Goal: Find specific page/section: Find specific page/section

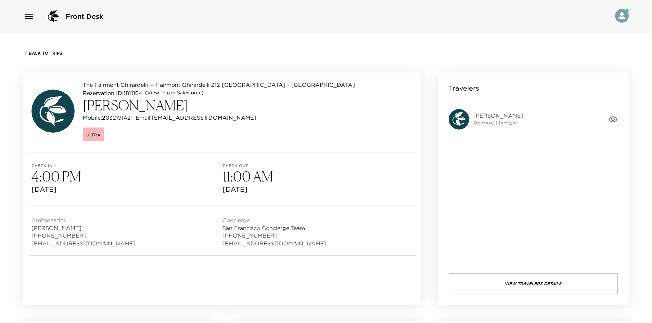
click at [519, 275] on button "View Travelers Details" at bounding box center [532, 284] width 169 height 21
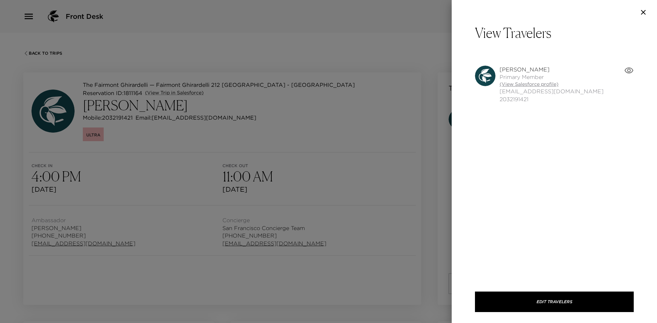
click at [521, 82] on link "(View Salesforce profile)" at bounding box center [551, 84] width 104 height 7
click at [232, 114] on div at bounding box center [328, 161] width 657 height 323
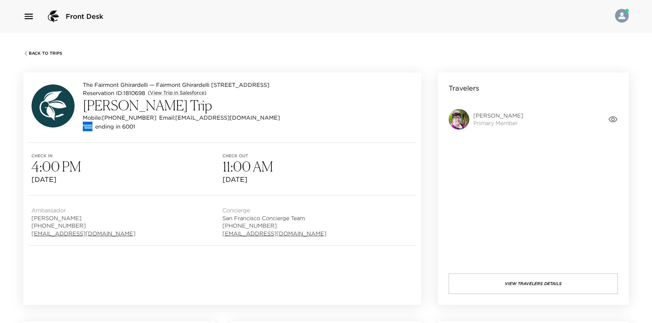
click at [497, 280] on button "View Travelers Details" at bounding box center [532, 284] width 169 height 21
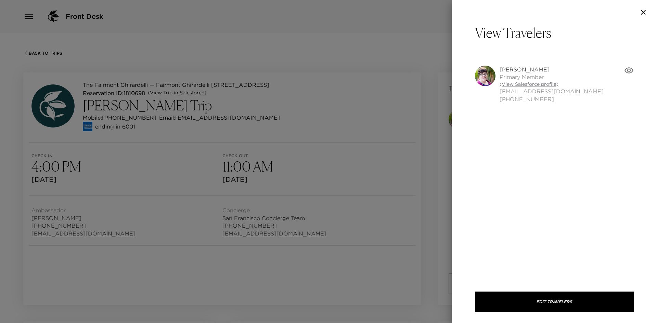
click at [506, 87] on link "(View Salesforce profile)" at bounding box center [551, 84] width 104 height 7
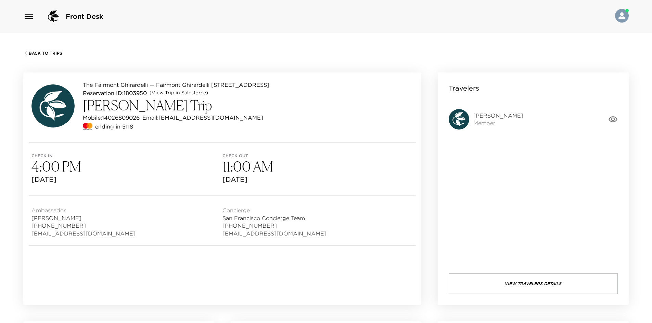
click at [517, 274] on button "View Travelers Details" at bounding box center [532, 284] width 169 height 21
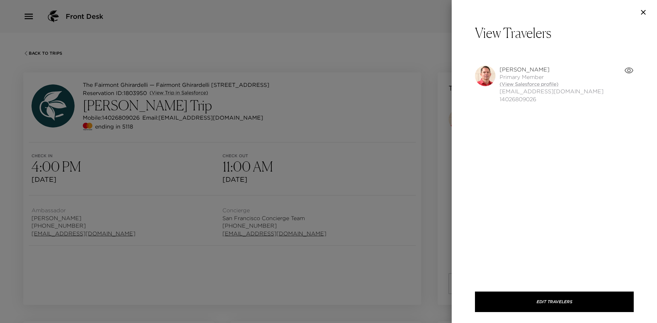
click at [432, 234] on div at bounding box center [328, 161] width 657 height 323
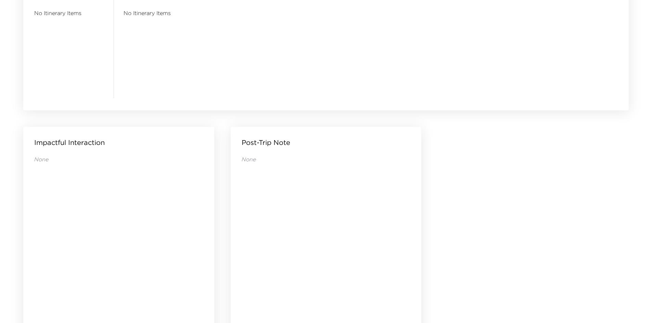
scroll to position [659, 0]
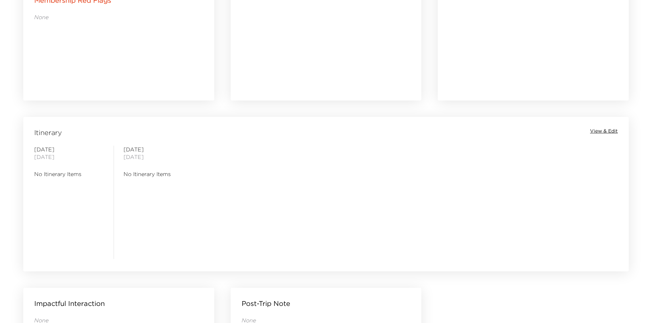
drag, startPoint x: 356, startPoint y: 222, endPoint x: 299, endPoint y: 223, distance: 56.8
click at [299, 223] on div "Wednesday November 05, 2025 No Itinerary Items Thursday November 06, 2025 No It…" at bounding box center [326, 203] width 602 height 114
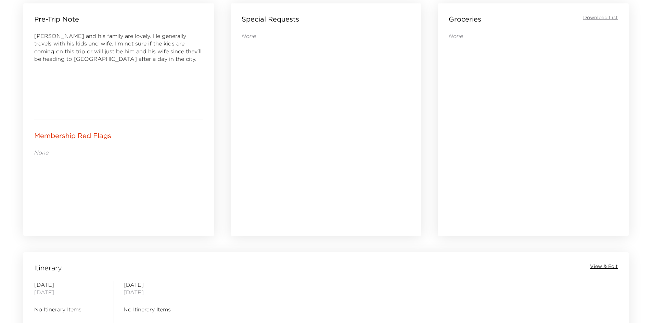
scroll to position [283, 0]
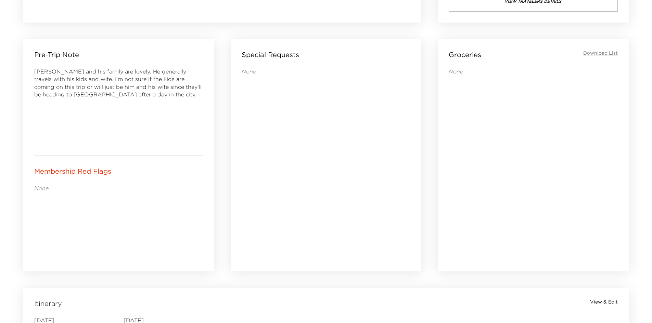
drag, startPoint x: 297, startPoint y: 223, endPoint x: 270, endPoint y: 227, distance: 26.7
click at [270, 227] on div "None" at bounding box center [326, 160] width 169 height 185
drag, startPoint x: 270, startPoint y: 227, endPoint x: 245, endPoint y: 232, distance: 25.8
click at [245, 232] on div "None" at bounding box center [326, 160] width 169 height 185
drag, startPoint x: 244, startPoint y: 231, endPoint x: 237, endPoint y: 234, distance: 7.5
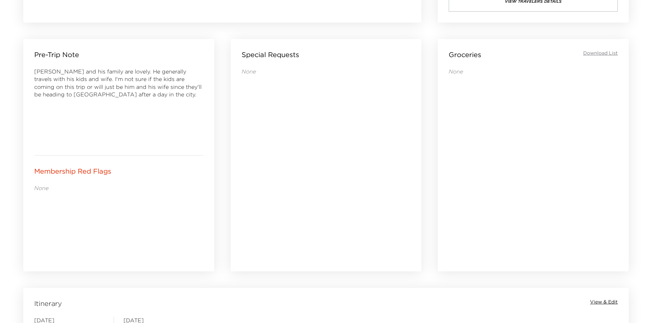
click at [237, 234] on div "Special Requests None" at bounding box center [326, 155] width 191 height 233
drag, startPoint x: 285, startPoint y: 236, endPoint x: 277, endPoint y: 236, distance: 8.2
click at [277, 235] on div "None" at bounding box center [326, 160] width 169 height 185
drag, startPoint x: 275, startPoint y: 235, endPoint x: 269, endPoint y: 233, distance: 6.7
click at [269, 233] on div "None" at bounding box center [326, 160] width 169 height 185
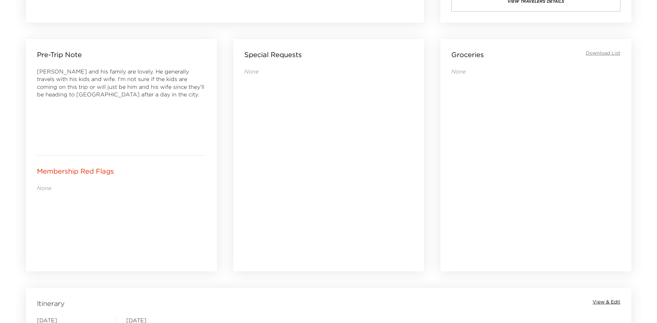
scroll to position [43, 0]
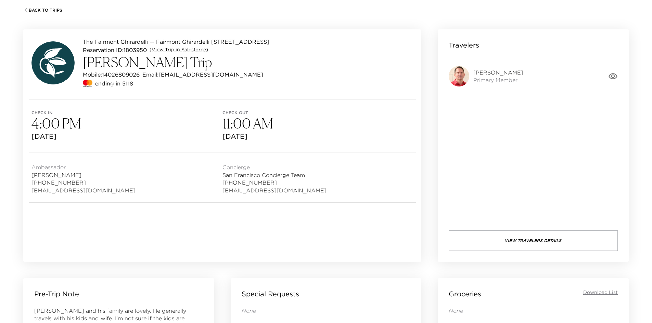
click at [487, 237] on button "View Travelers Details" at bounding box center [532, 241] width 169 height 21
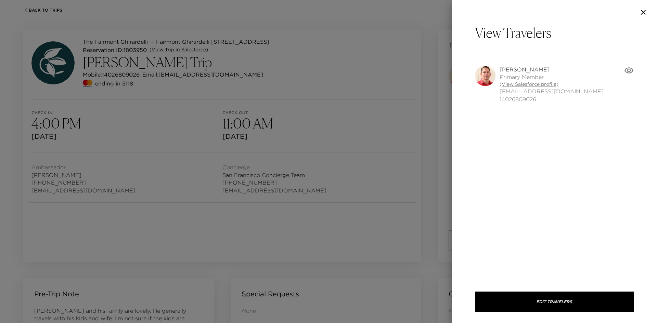
click at [527, 84] on link "(View Salesforce profile)" at bounding box center [551, 84] width 104 height 7
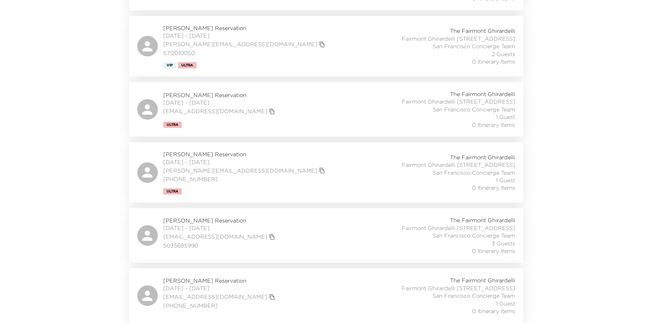
scroll to position [290, 0]
drag, startPoint x: 77, startPoint y: 155, endPoint x: 57, endPoint y: 156, distance: 19.2
drag, startPoint x: 55, startPoint y: 164, endPoint x: 35, endPoint y: 149, distance: 25.0
